Goal: Find specific page/section: Find specific page/section

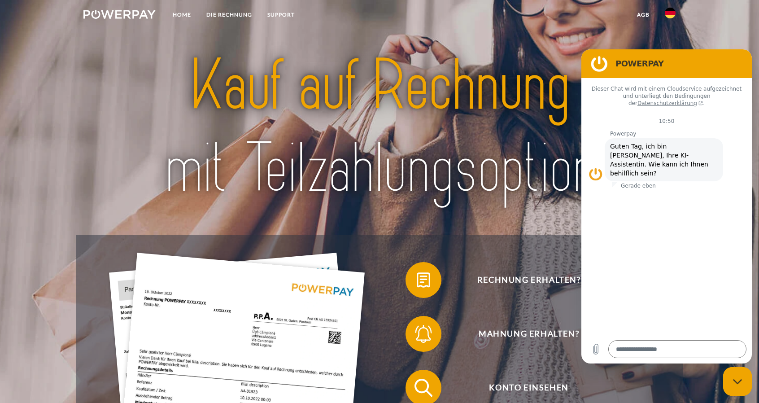
click at [599, 61] on figure at bounding box center [599, 64] width 18 height 18
click at [494, 218] on div at bounding box center [379, 127] width 607 height 215
click at [745, 377] on div "Messaging-Fenster schließen" at bounding box center [737, 381] width 27 height 27
type textarea "*"
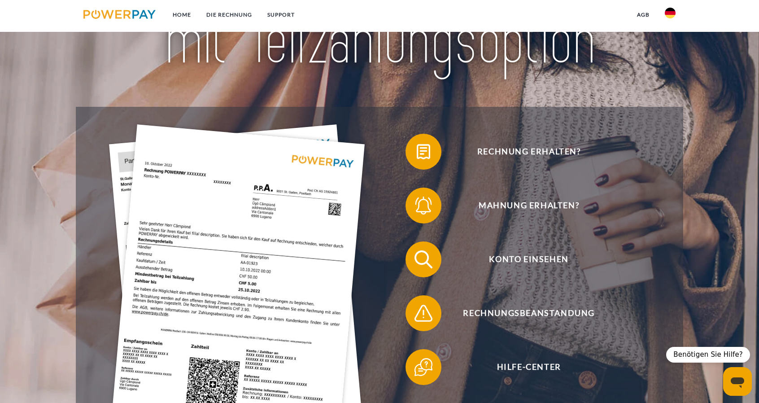
scroll to position [135, 0]
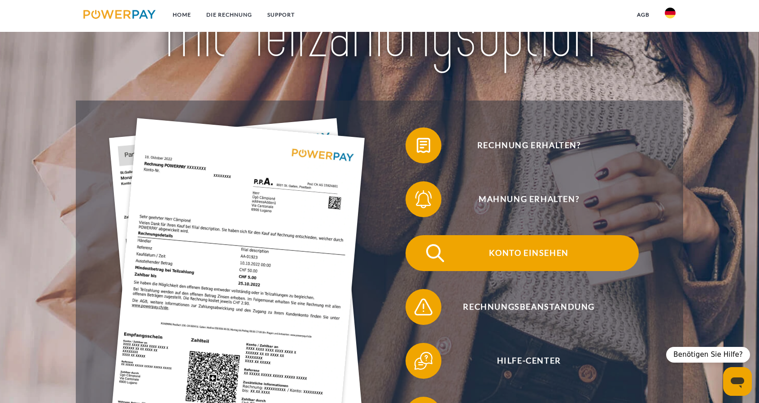
click at [553, 256] on span "Konto einsehen" at bounding box center [529, 253] width 220 height 36
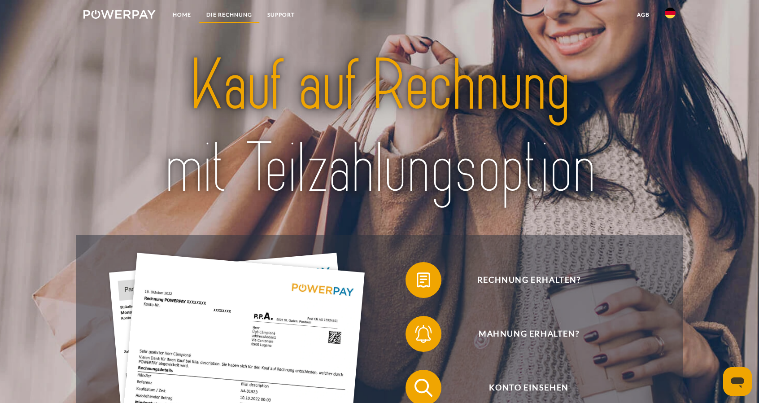
click at [243, 13] on link "DIE RECHNUNG" at bounding box center [229, 15] width 61 height 16
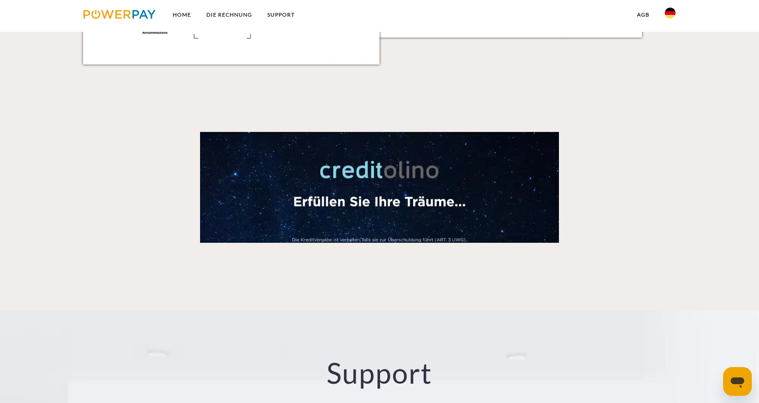
scroll to position [1315, 0]
